Goal: Communication & Community: Answer question/provide support

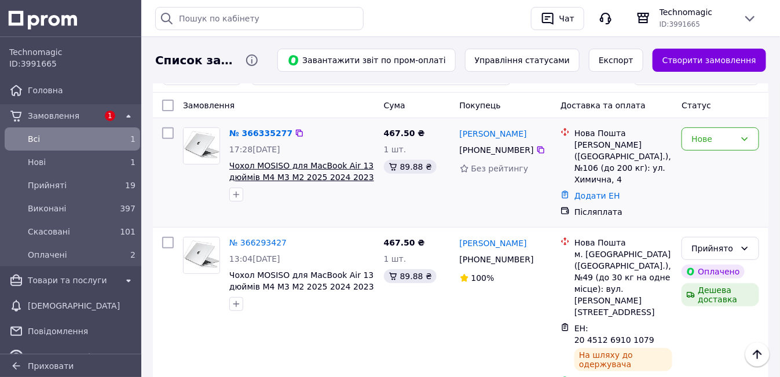
scroll to position [58, 0]
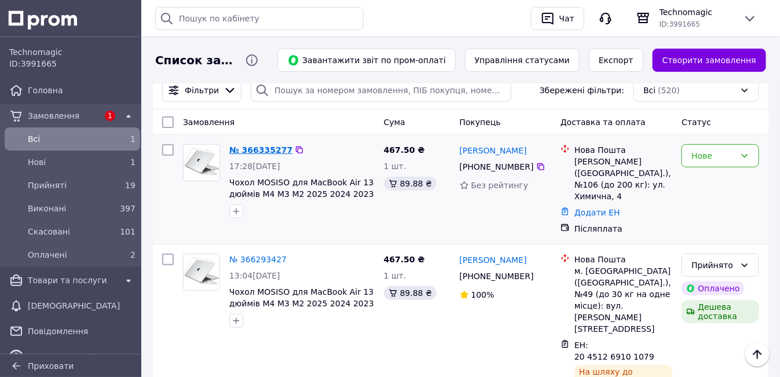
click at [258, 149] on link "№ 366335277" at bounding box center [260, 149] width 63 height 9
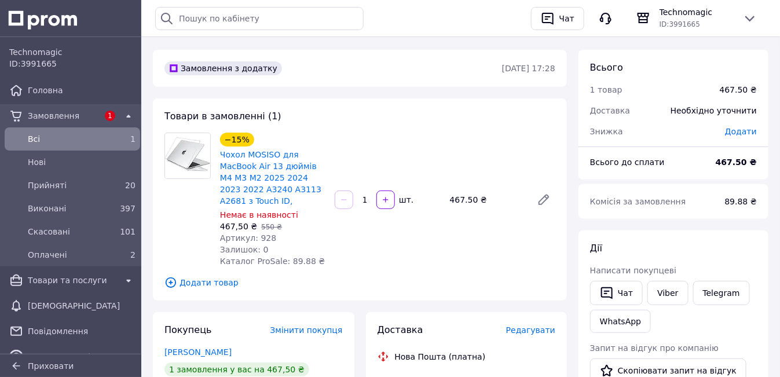
scroll to position [58, 0]
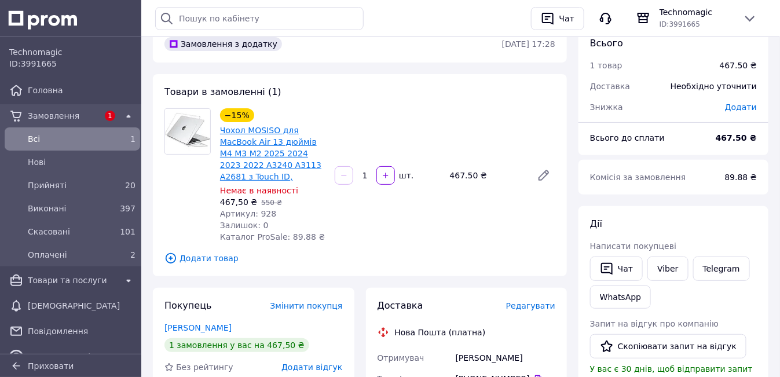
click at [266, 152] on link "Чохол MOSISO для MacBook Air 13 дюймів M4 M3 M2 2025 2024 2023 2022 A3240 A3113…" at bounding box center [270, 154] width 101 height 56
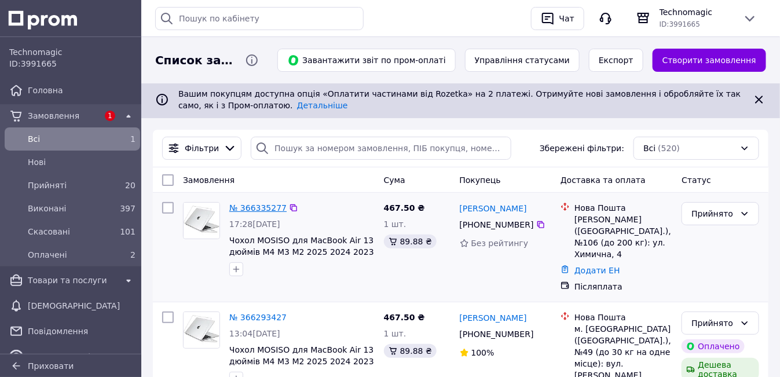
click at [250, 204] on link "№ 366335277" at bounding box center [257, 207] width 57 height 9
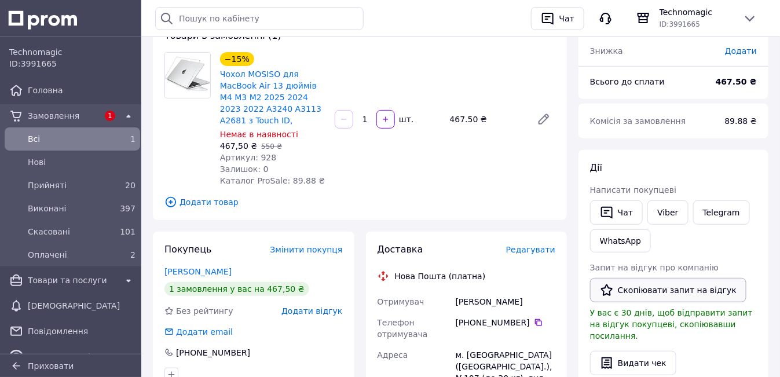
scroll to position [116, 0]
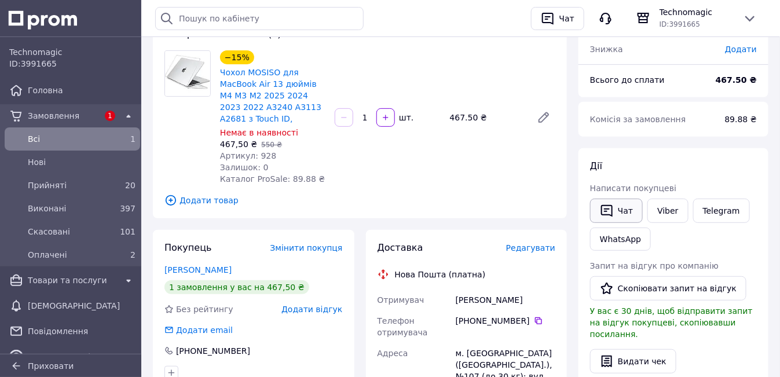
click at [620, 210] on button "Чат" at bounding box center [616, 211] width 53 height 24
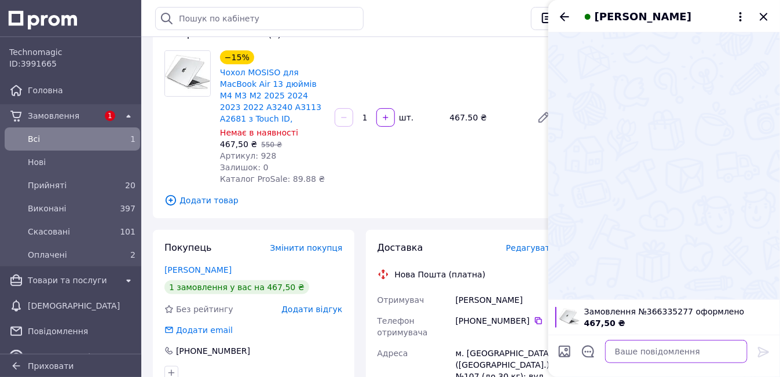
click at [625, 354] on textarea at bounding box center [676, 351] width 142 height 23
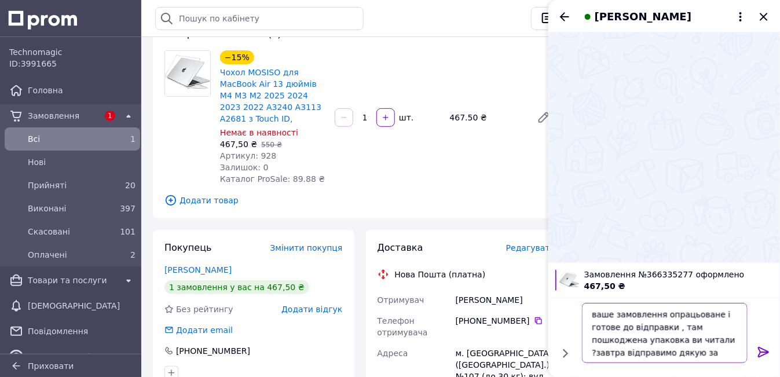
type textarea "ваше замовлення опрацьоване і готове до відправки , там пошкоджена упаковка ви …"
click at [763, 353] on icon at bounding box center [764, 352] width 14 height 14
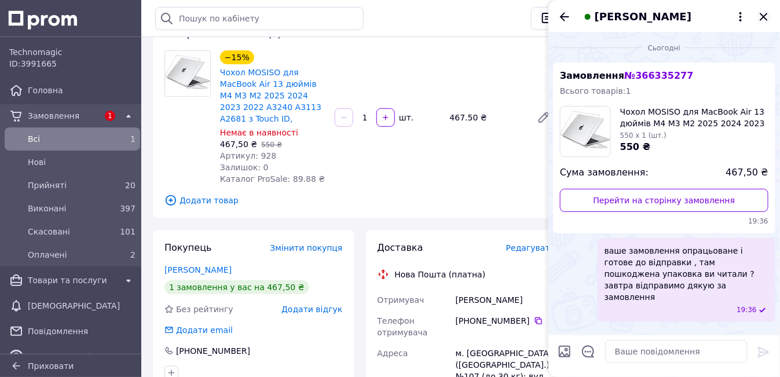
click at [764, 17] on icon "Закрити" at bounding box center [764, 17] width 8 height 8
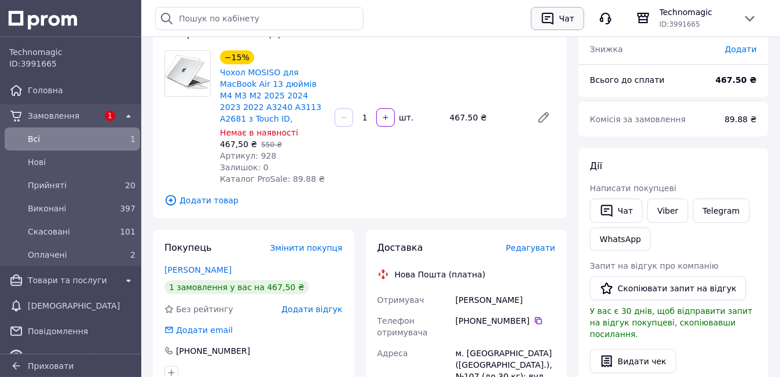
click at [567, 12] on div "Чат" at bounding box center [567, 18] width 20 height 17
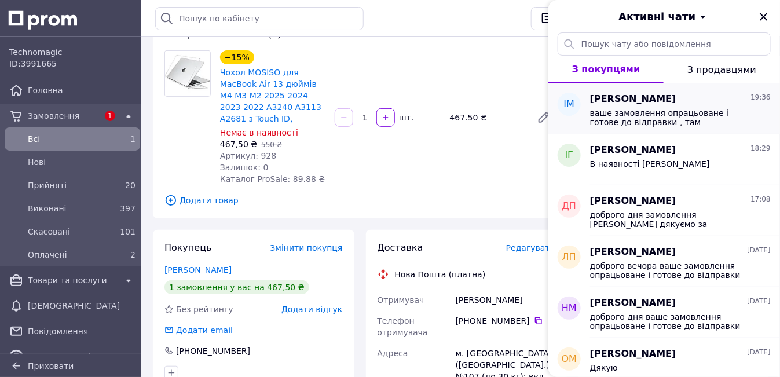
click at [673, 102] on div "Ісак Мочар 19:36" at bounding box center [680, 99] width 181 height 13
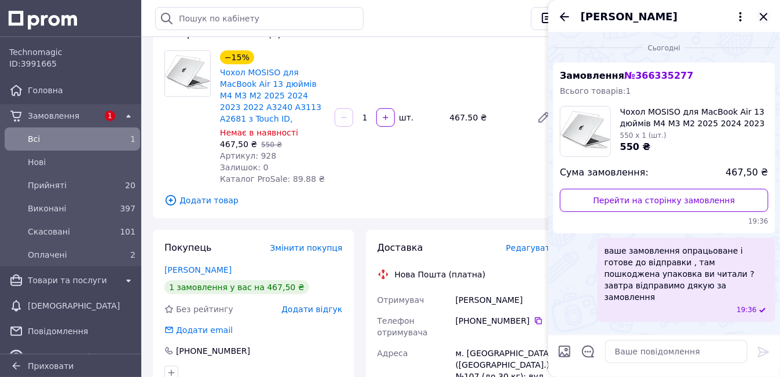
click at [763, 16] on icon "Закрити" at bounding box center [764, 17] width 14 height 14
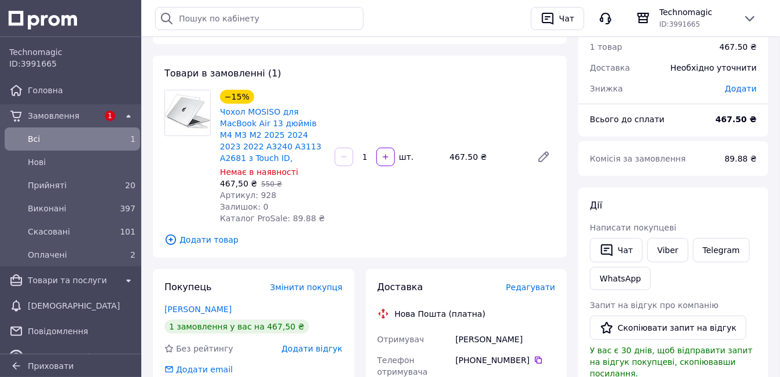
scroll to position [58, 0]
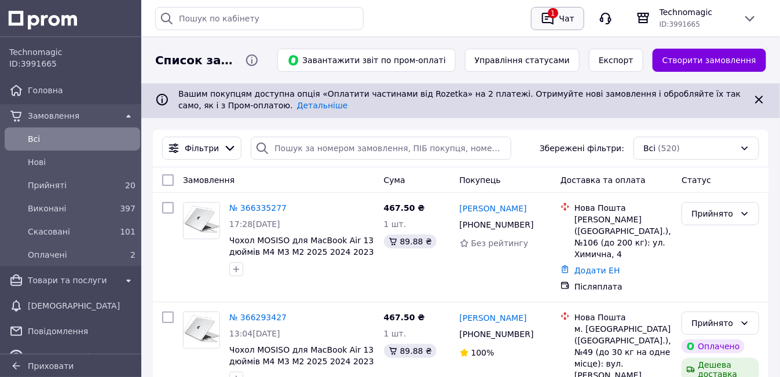
click at [566, 16] on div "Чат" at bounding box center [567, 18] width 20 height 17
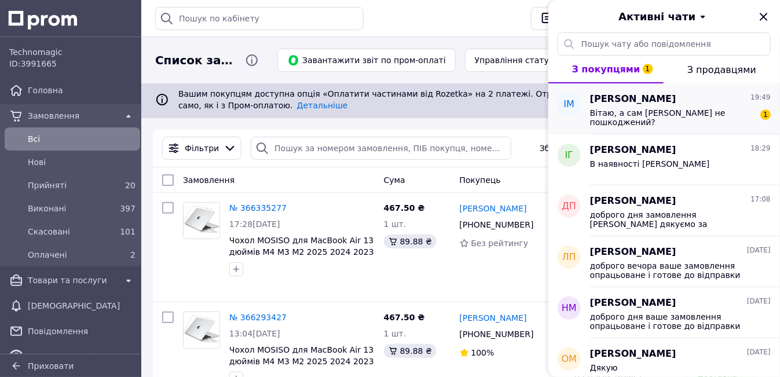
click at [662, 105] on div "Ісак Мочар 19:49" at bounding box center [680, 99] width 181 height 13
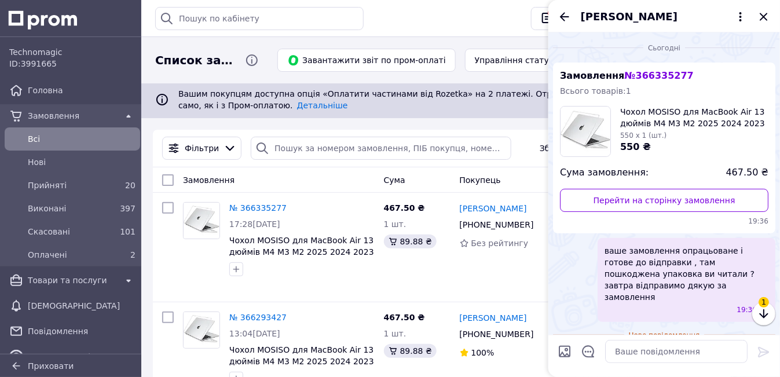
scroll to position [31, 0]
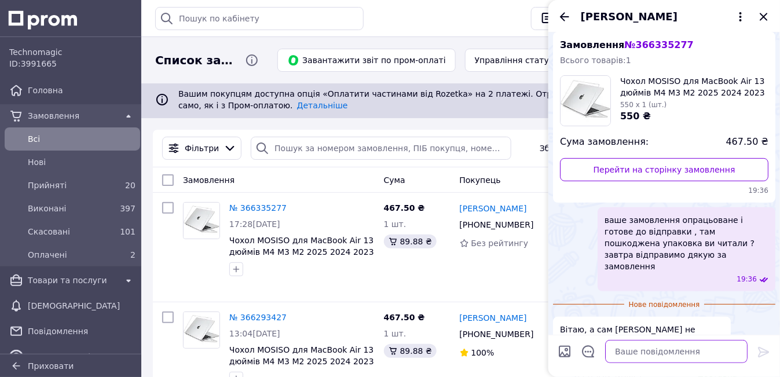
click at [619, 350] on textarea at bounding box center [676, 351] width 142 height 23
type textarea "з чохлом все добре"
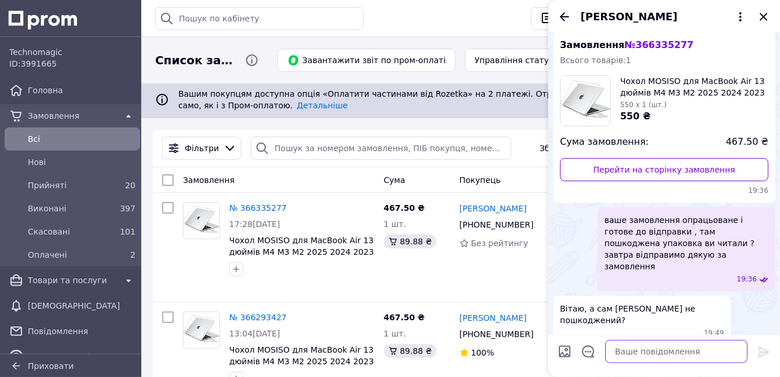
scroll to position [41, 0]
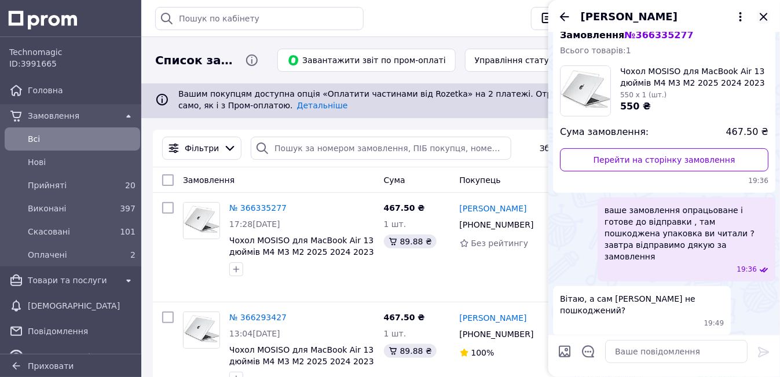
click at [764, 14] on icon "Закрити" at bounding box center [764, 17] width 14 height 14
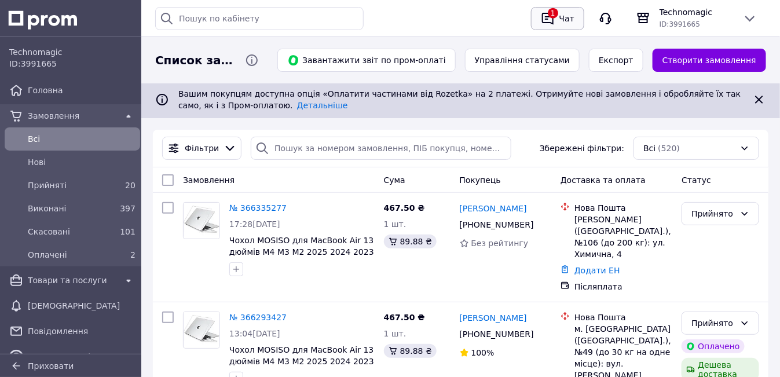
click at [566, 13] on div "Чат" at bounding box center [567, 18] width 20 height 17
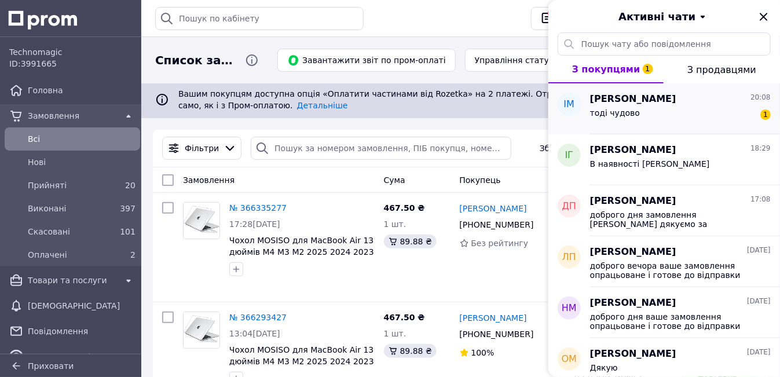
click at [662, 104] on div "Ісак Мочар 20:08" at bounding box center [680, 99] width 181 height 13
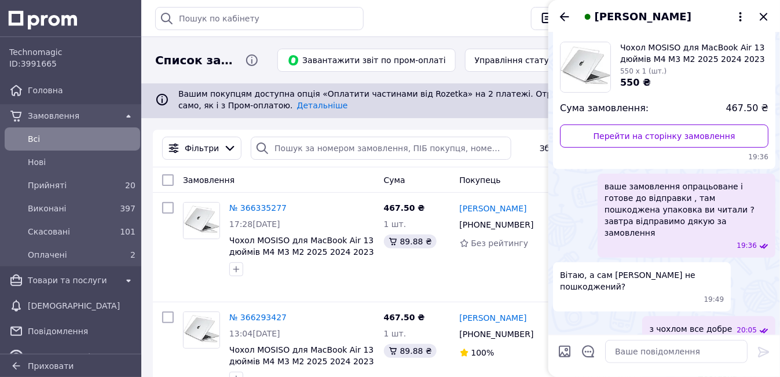
scroll to position [93, 0]
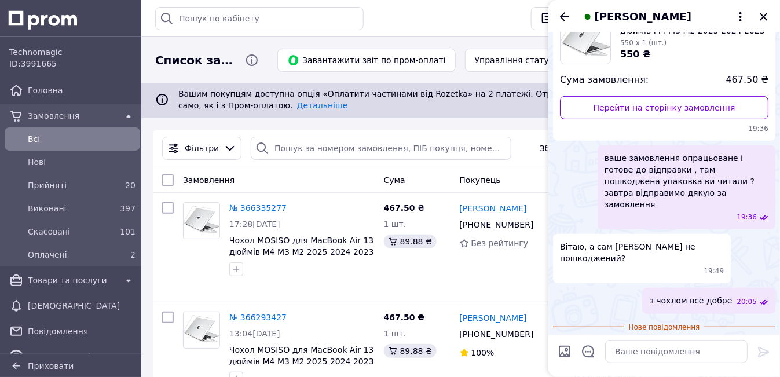
drag, startPoint x: 622, startPoint y: 314, endPoint x: 673, endPoint y: 320, distance: 51.3
click at [673, 340] on div "тоді чудово 20:08" at bounding box center [664, 353] width 222 height 26
click at [626, 340] on div "тоді чудово 20:08" at bounding box center [597, 353] width 89 height 26
click at [619, 349] on textarea at bounding box center [676, 351] width 142 height 23
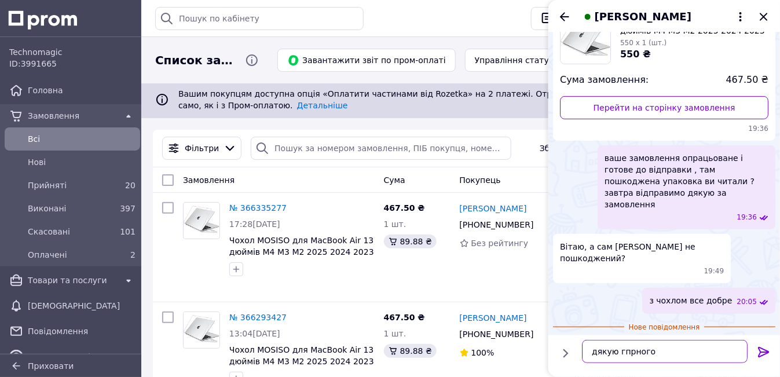
click at [625, 351] on textarea "дякую гпрного" at bounding box center [665, 351] width 166 height 23
click at [658, 353] on textarea "дякую гарного" at bounding box center [665, 351] width 166 height 23
type textarea "дякую гарного вечора"
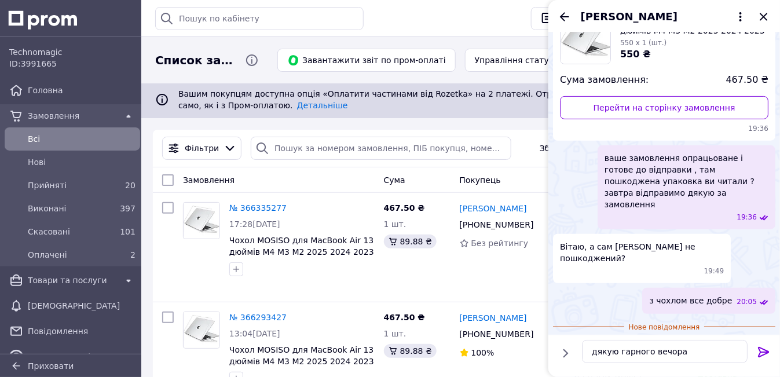
click at [764, 353] on icon at bounding box center [764, 352] width 14 height 14
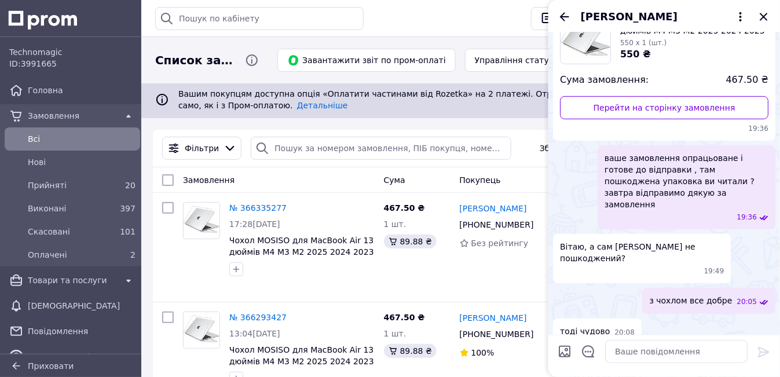
scroll to position [102, 0]
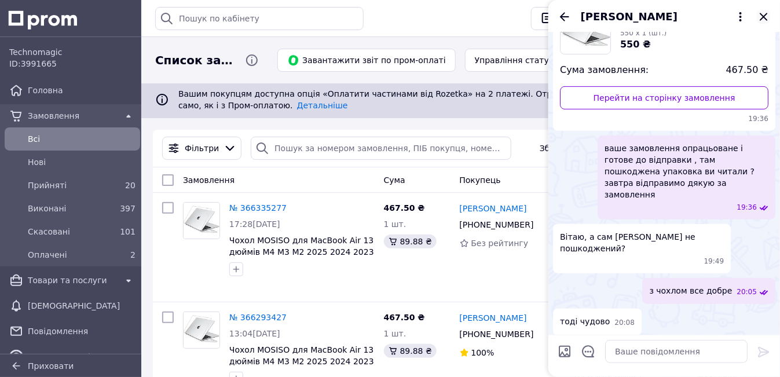
click at [767, 14] on icon "Закрити" at bounding box center [764, 17] width 14 height 14
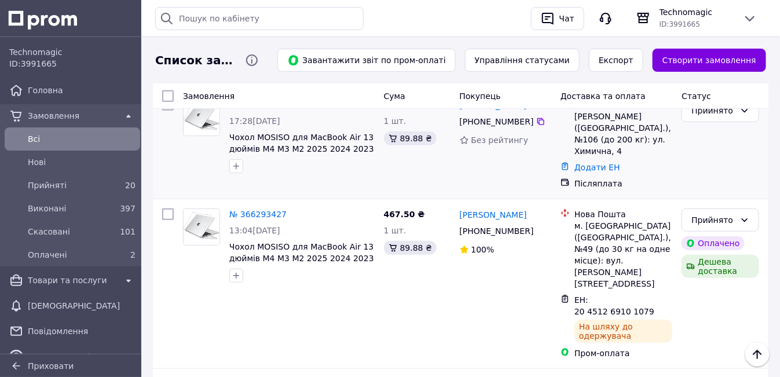
scroll to position [0, 0]
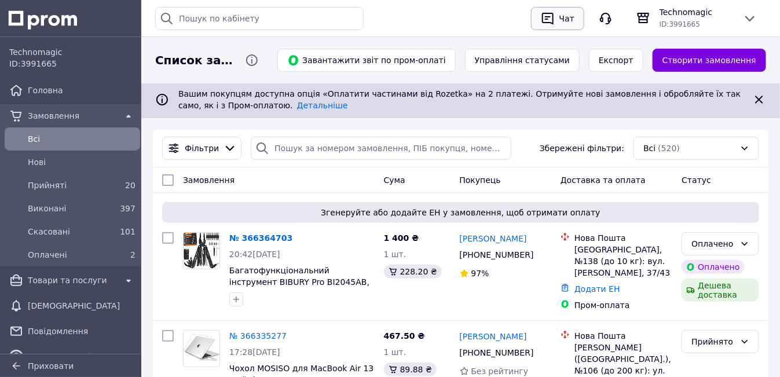
click at [566, 16] on div "Чат" at bounding box center [567, 18] width 20 height 17
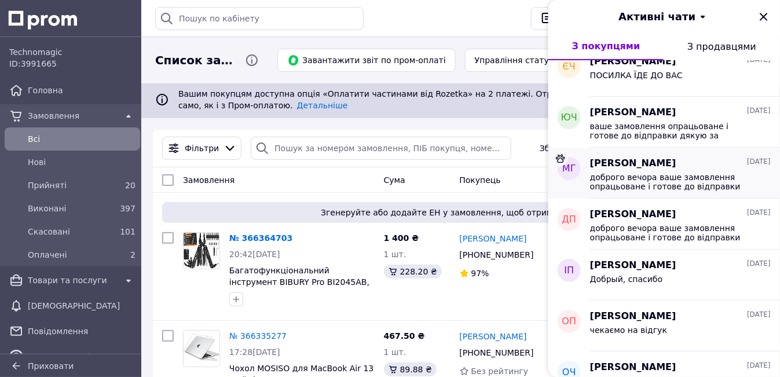
scroll to position [347, 0]
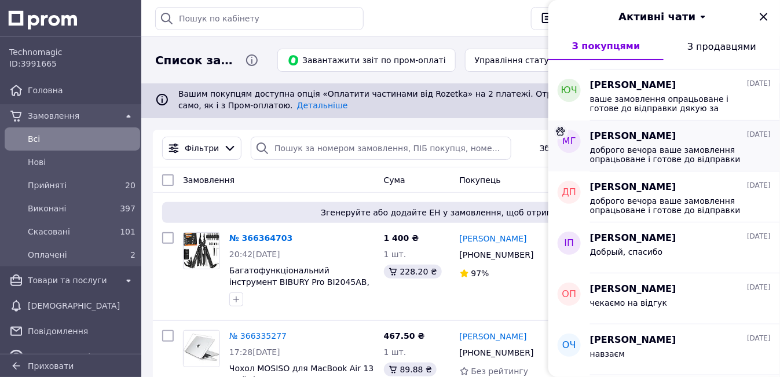
click at [636, 152] on span "доброго вечора ваше замовлення опрацьоване і готове до відправки завтра відправ…" at bounding box center [672, 154] width 164 height 19
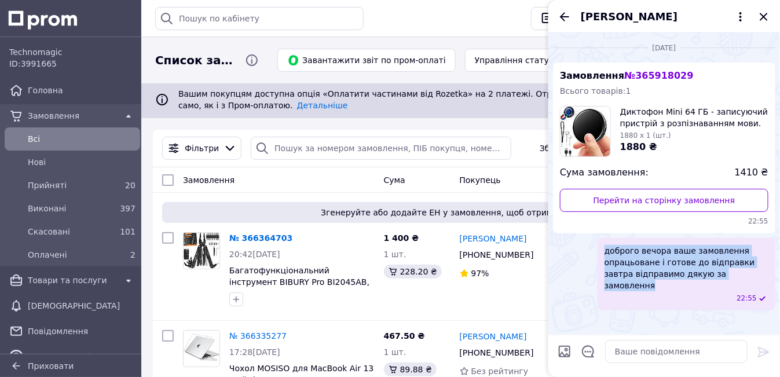
drag, startPoint x: 601, startPoint y: 244, endPoint x: 732, endPoint y: 278, distance: 135.8
click at [732, 278] on div "доброго вечора ваше замовлення опрацьоване і готове до відправки завтра відправ…" at bounding box center [686, 274] width 178 height 72
copy span "доброго вечора ваше замовлення опрацьоване і готове до відправки завтра відправ…"
click at [762, 16] on icon "Закрити" at bounding box center [764, 17] width 14 height 14
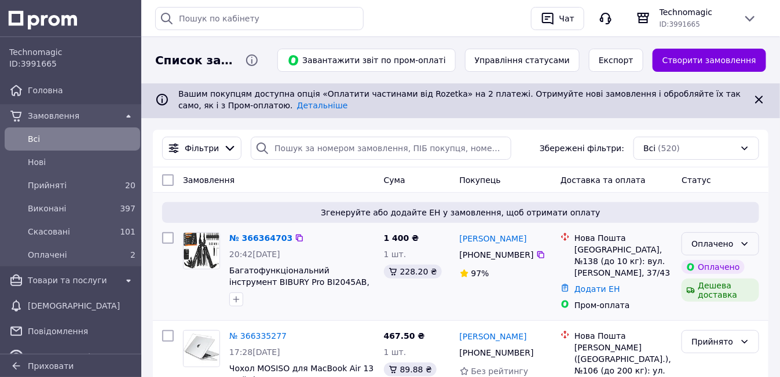
click at [744, 241] on icon at bounding box center [744, 243] width 9 height 9
click at [705, 266] on li "Прийнято" at bounding box center [721, 268] width 76 height 21
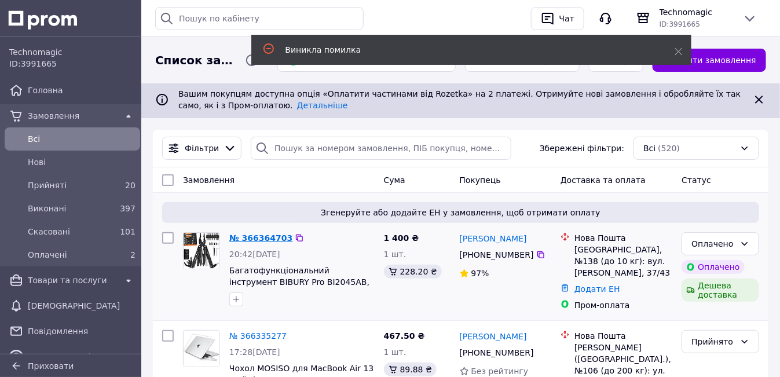
click at [255, 237] on link "№ 366364703" at bounding box center [260, 237] width 63 height 9
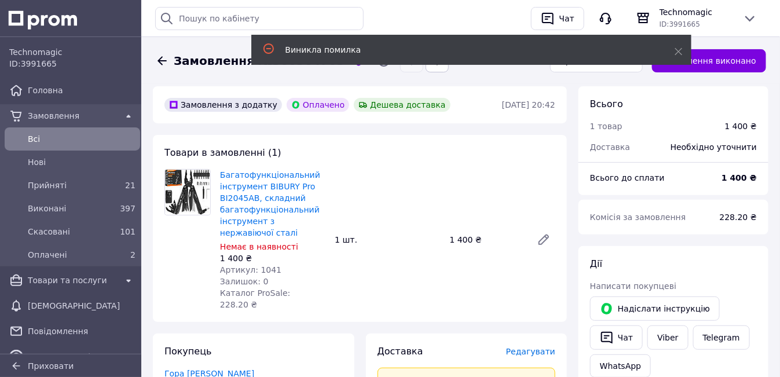
scroll to position [116, 0]
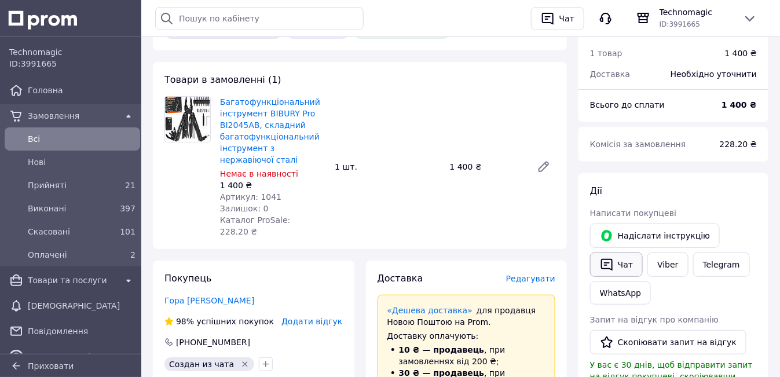
click at [615, 264] on button "Чат" at bounding box center [616, 264] width 53 height 24
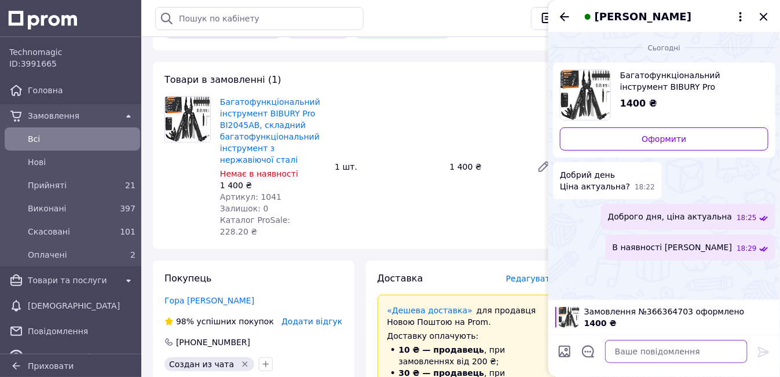
click at [631, 349] on textarea at bounding box center [676, 351] width 142 height 23
paste textarea "доброго вечора ваше замовлення опрацьоване і готове до відправки завтра відправ…"
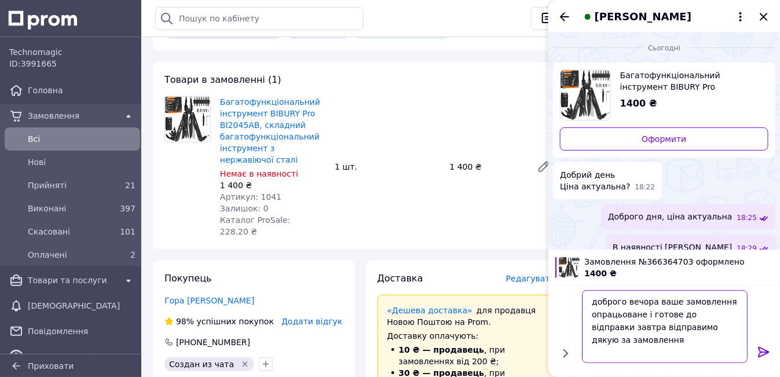
type textarea "доброго вечора ваше замовлення опрацьоване і готове до відправки завтра відправ…"
click at [766, 347] on icon at bounding box center [764, 352] width 14 height 14
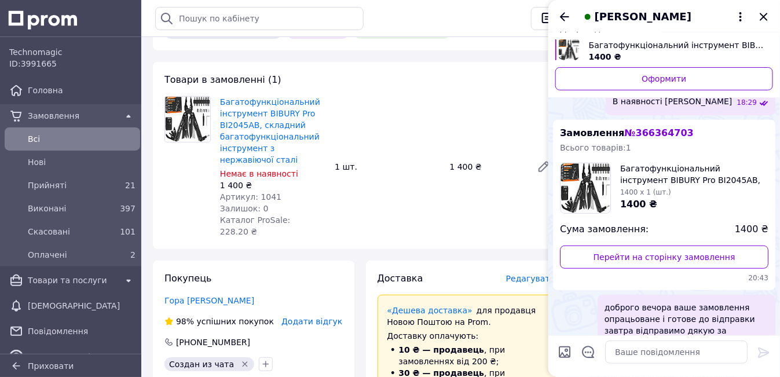
scroll to position [141, 0]
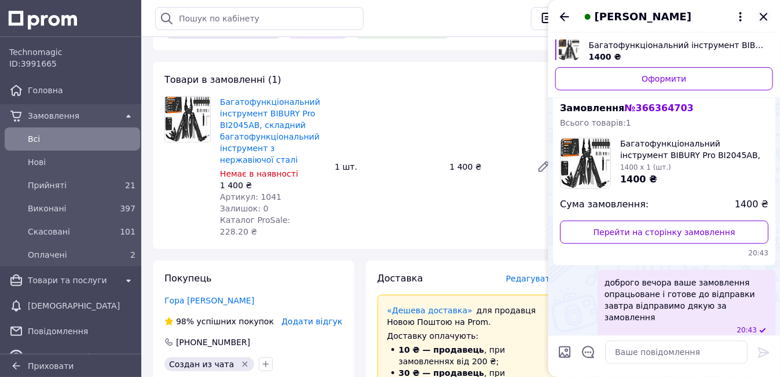
click at [765, 14] on icon "Закрити" at bounding box center [764, 17] width 14 height 14
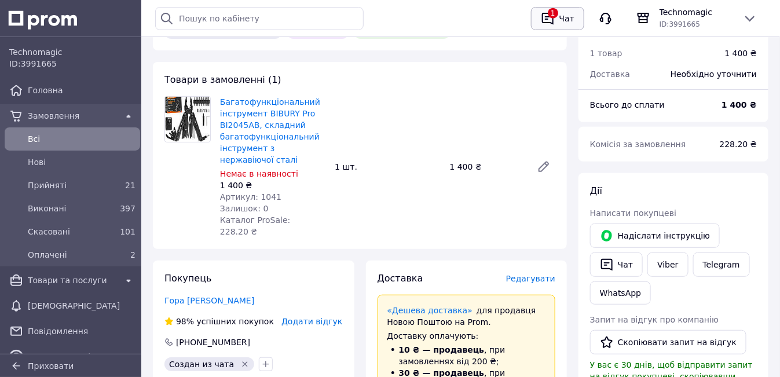
click at [568, 18] on div "Чат" at bounding box center [567, 18] width 20 height 17
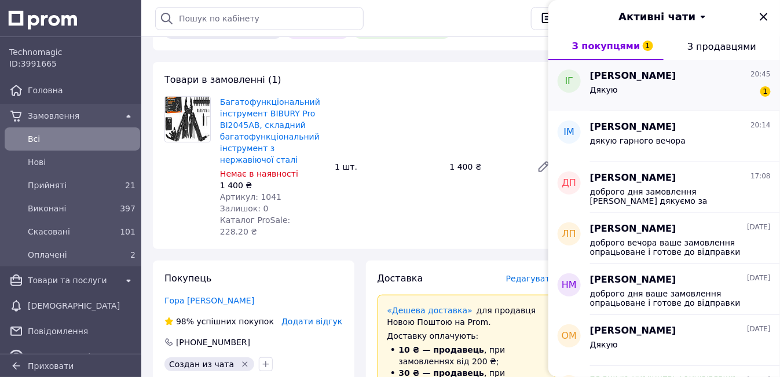
click at [708, 85] on div "Дякую 1" at bounding box center [680, 92] width 181 height 19
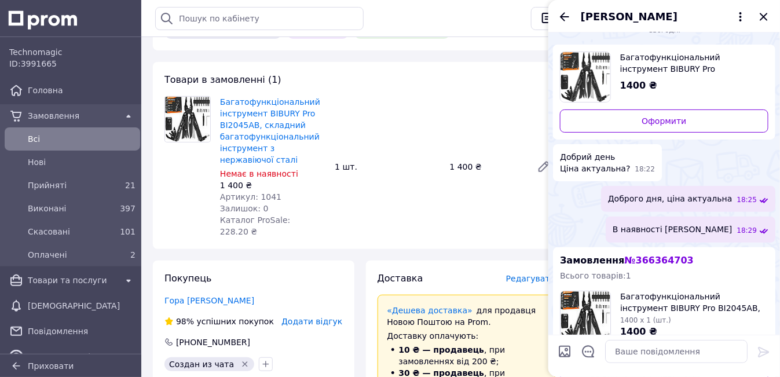
scroll to position [192, 0]
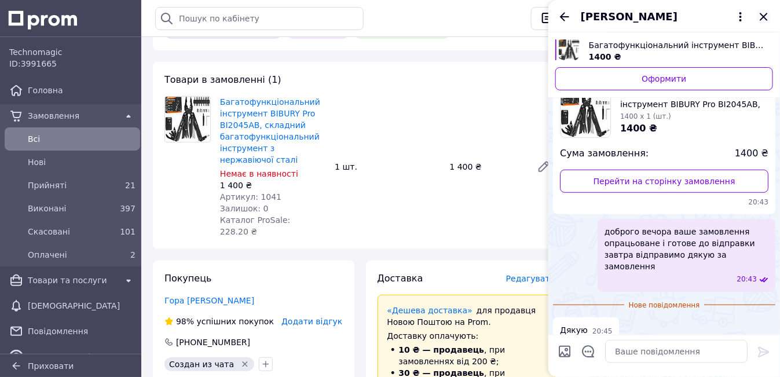
click at [764, 12] on icon "Закрити" at bounding box center [764, 17] width 14 height 14
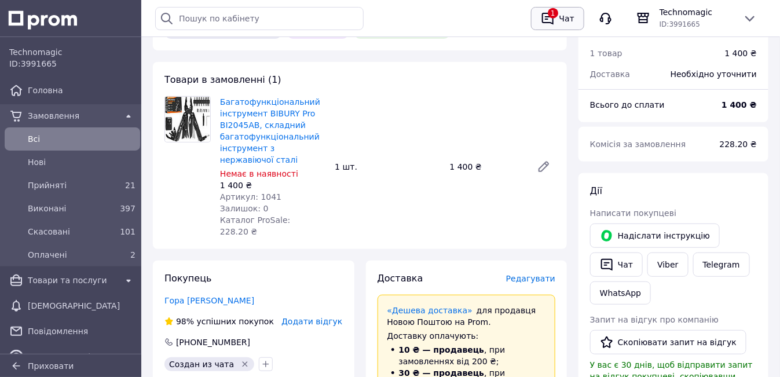
click at [567, 14] on div "Чат" at bounding box center [567, 18] width 20 height 17
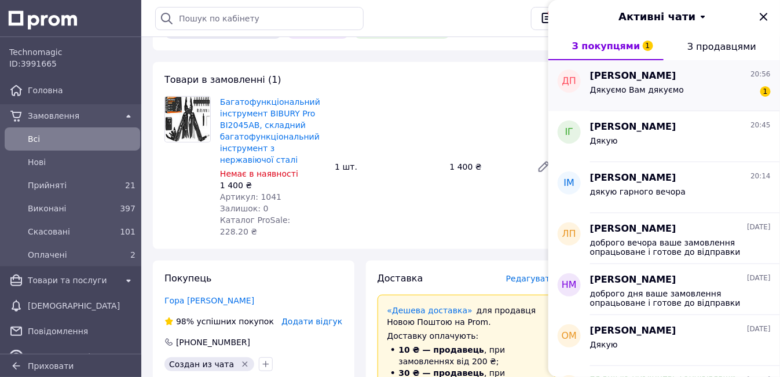
click at [636, 90] on span "Дякуємо Вам дякуємо" at bounding box center [637, 89] width 94 height 9
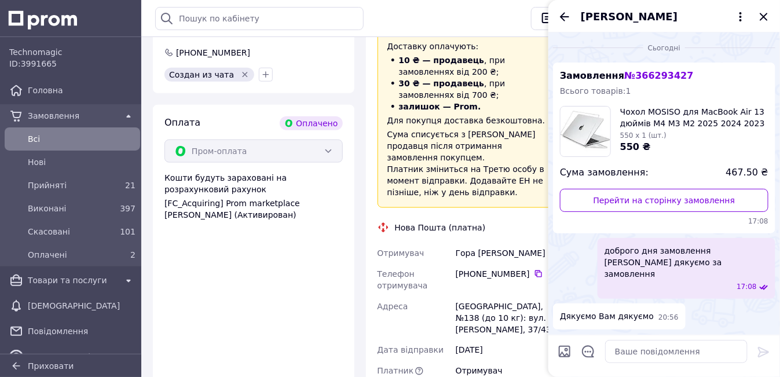
scroll to position [463, 0]
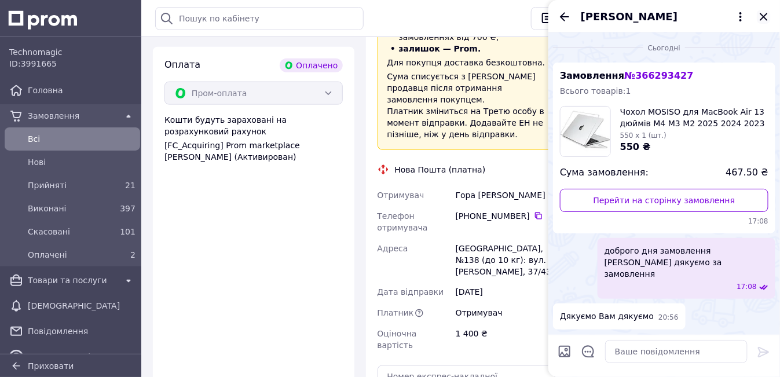
click at [764, 19] on icon "Закрити" at bounding box center [764, 17] width 14 height 14
